Goal: Entertainment & Leisure: Consume media (video, audio)

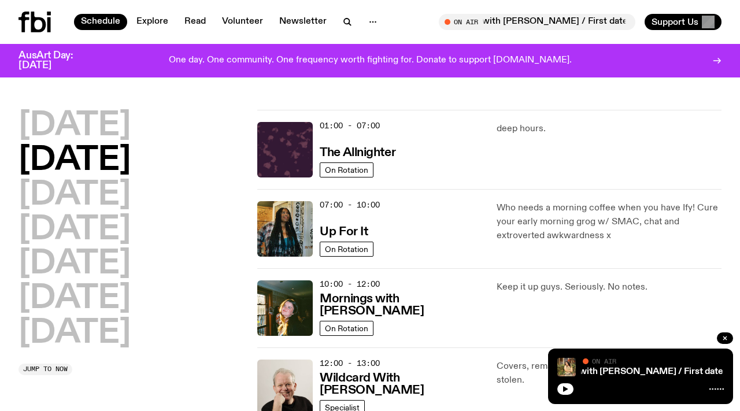
click at [38, 24] on icon at bounding box center [34, 22] width 32 height 21
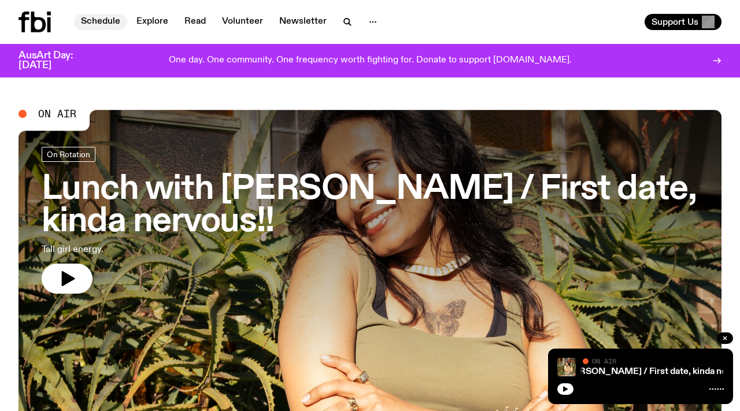
click at [93, 27] on link "Schedule" at bounding box center [100, 22] width 53 height 16
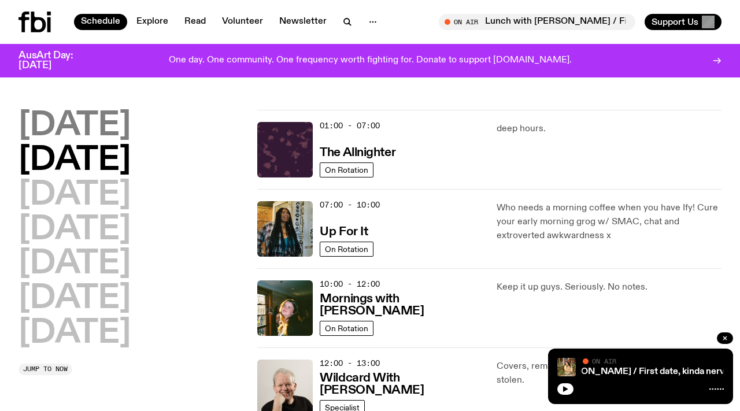
click at [94, 131] on h2 "[DATE]" at bounding box center [74, 126] width 112 height 32
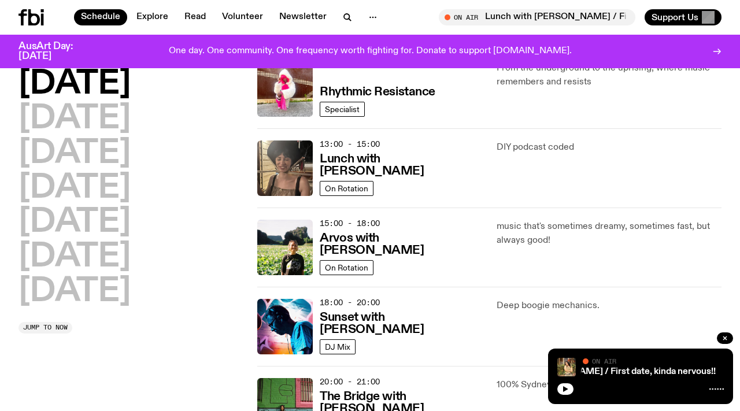
scroll to position [305, 0]
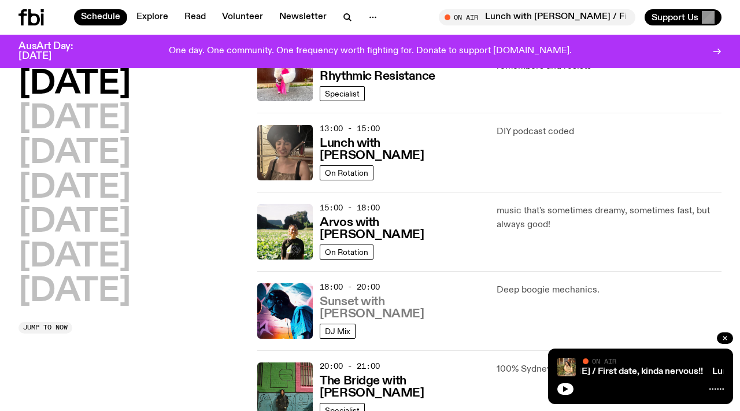
click at [370, 318] on h3 "Sunset with [PERSON_NAME]" at bounding box center [401, 308] width 162 height 24
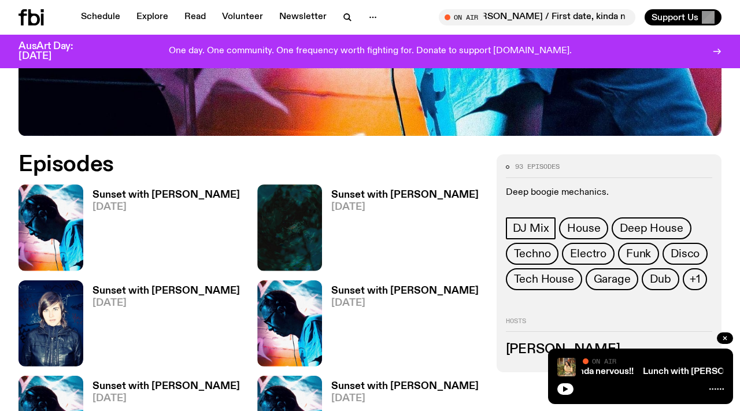
scroll to position [475, 0]
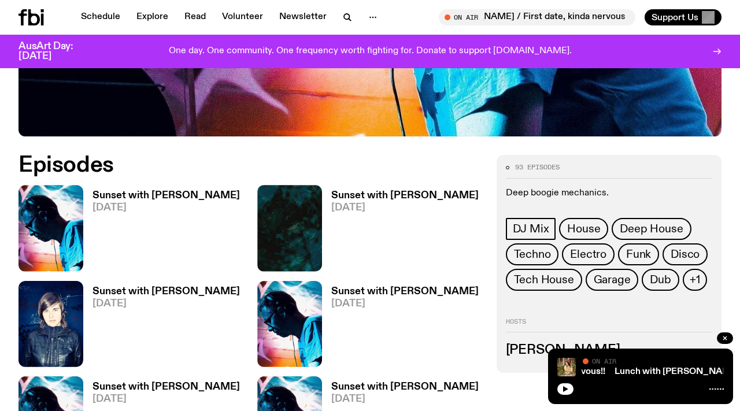
click at [55, 185] on img at bounding box center [50, 228] width 65 height 86
